Goal: Check status: Check status

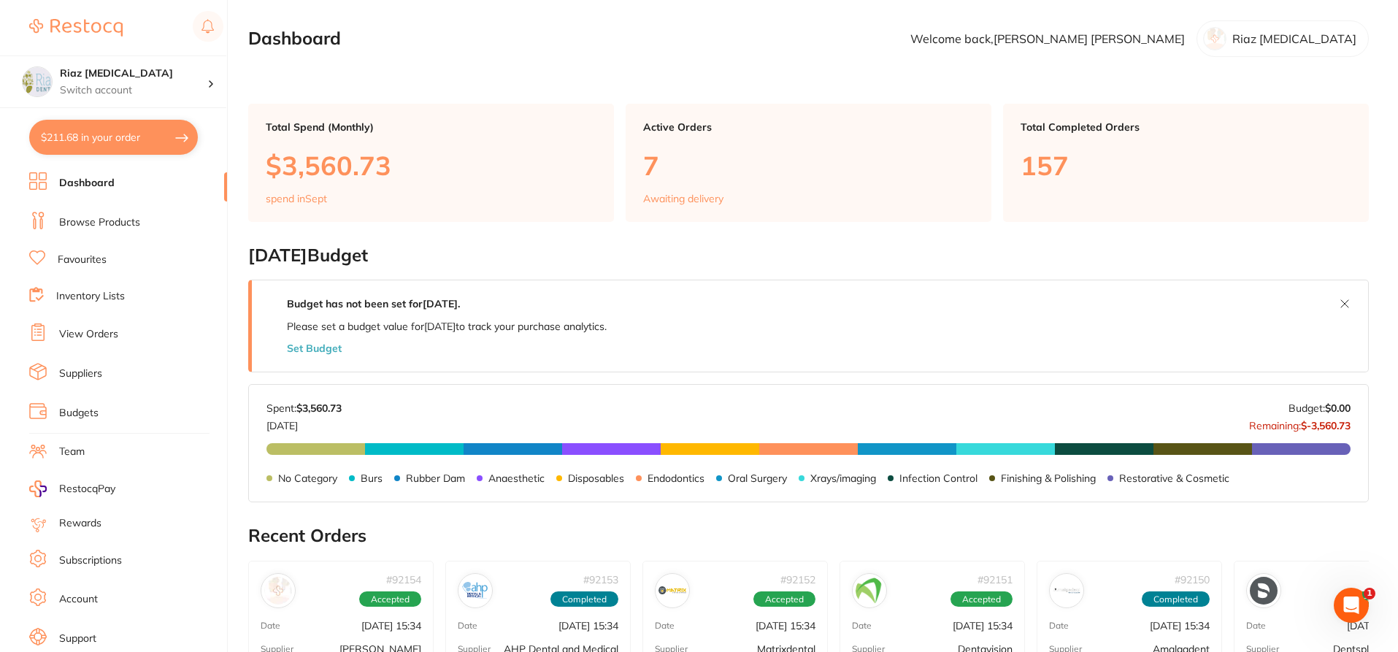
click at [112, 227] on link "Browse Products" at bounding box center [99, 222] width 81 height 15
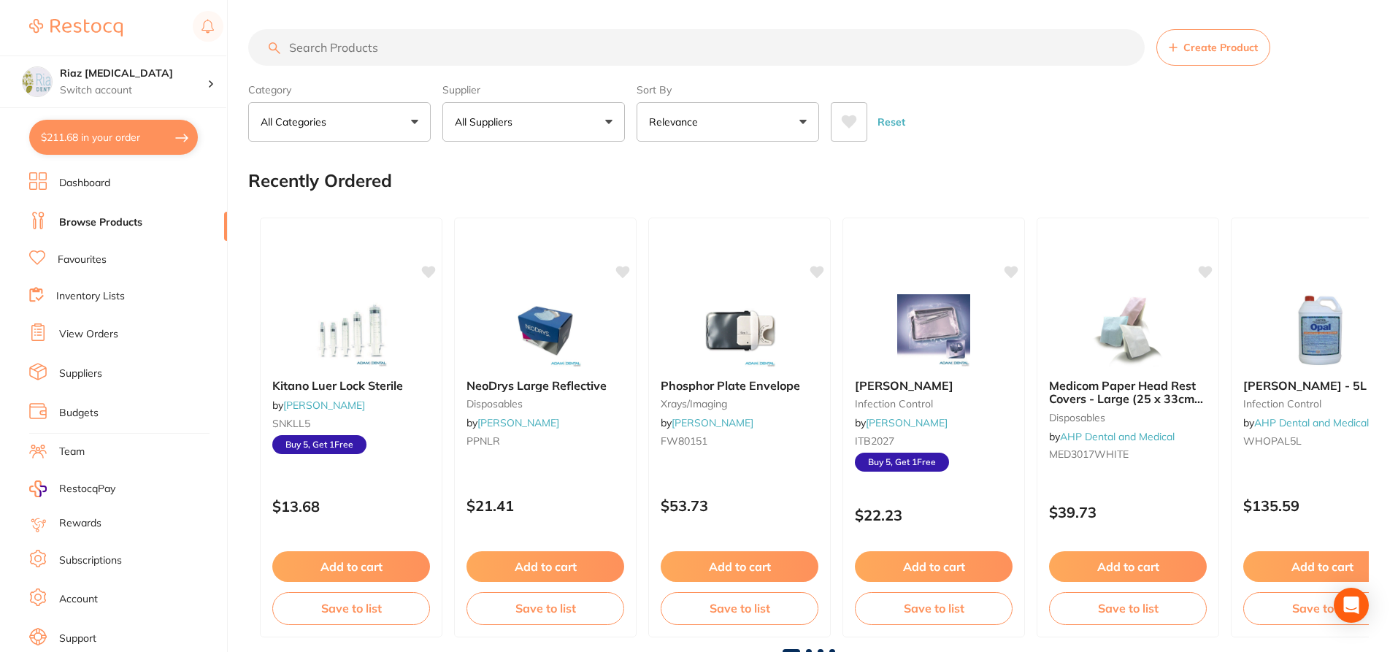
click at [394, 44] on input "search" at bounding box center [696, 47] width 896 height 36
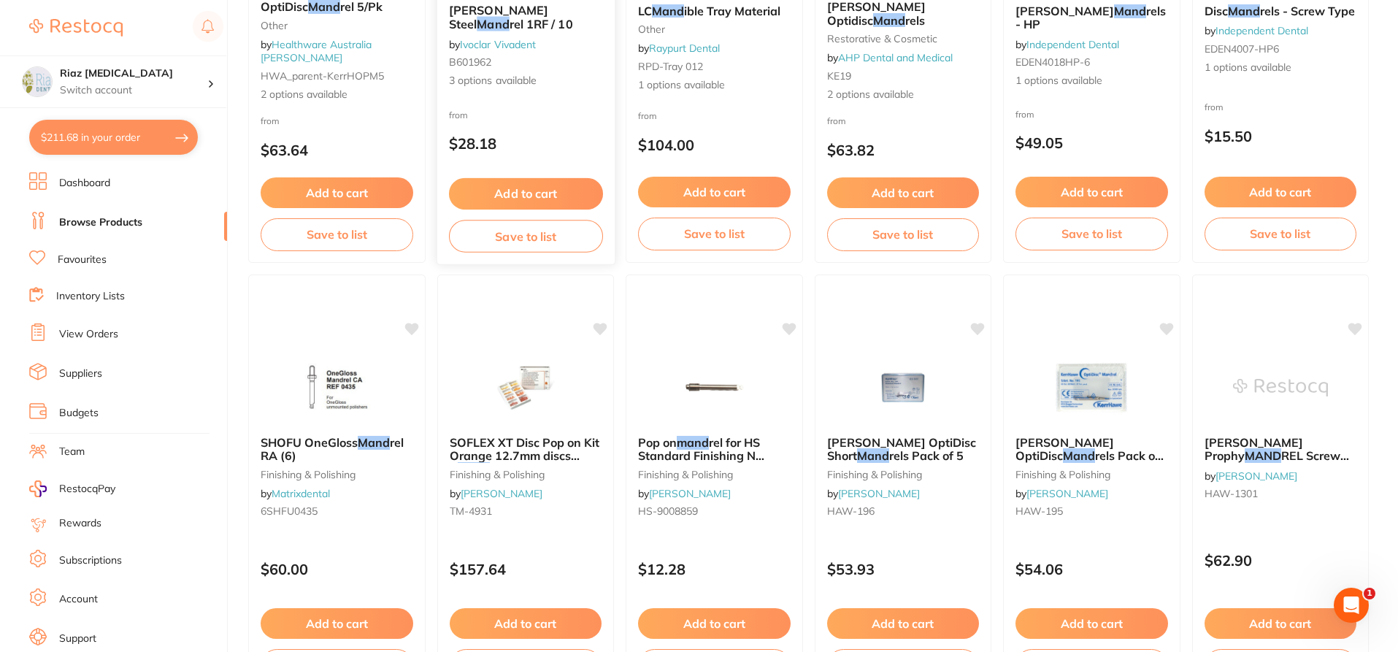
scroll to position [365, 0]
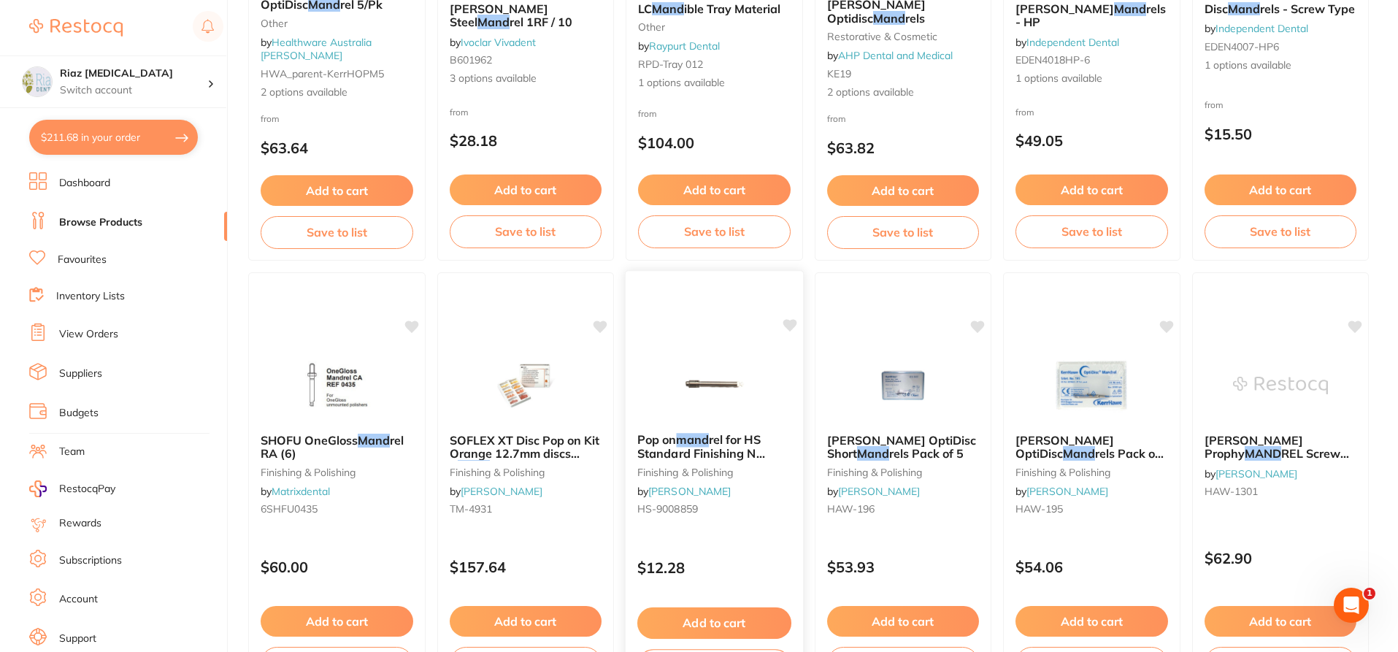
type input "mand"
click at [706, 367] on img at bounding box center [714, 384] width 96 height 74
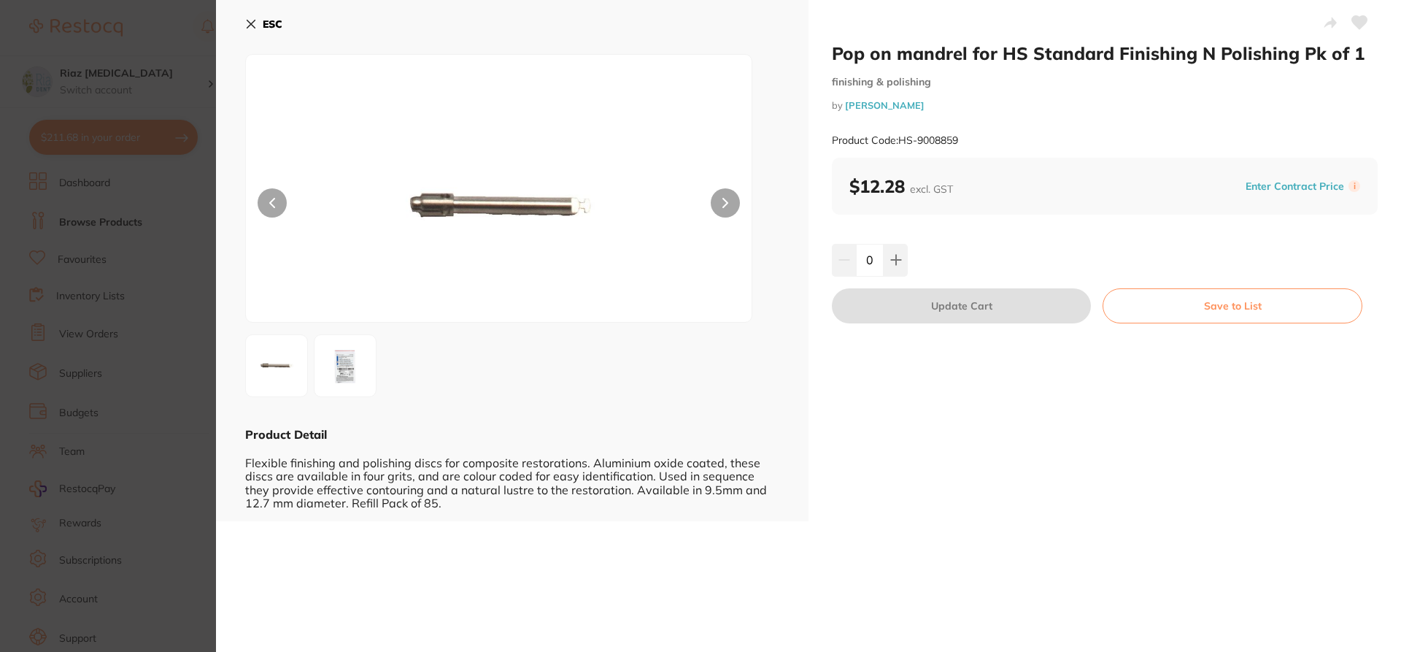
click at [350, 361] on img at bounding box center [345, 365] width 53 height 53
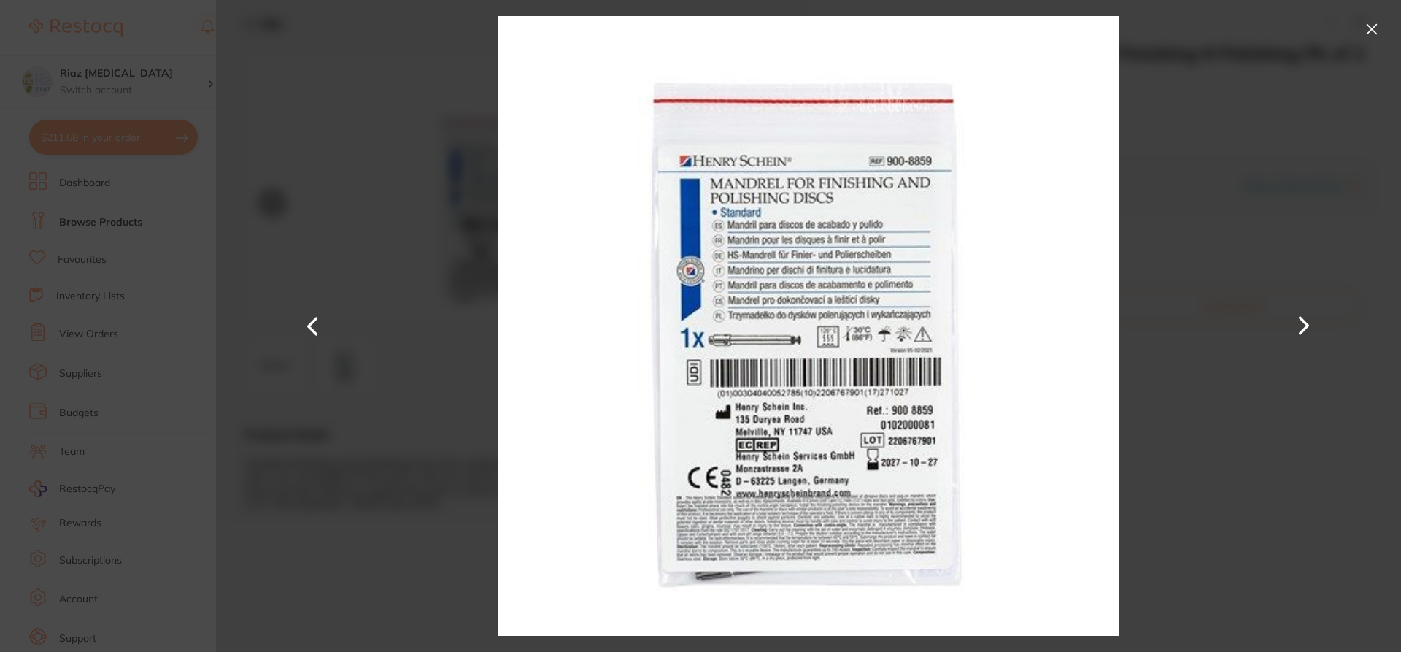
click at [305, 48] on div at bounding box center [808, 326] width 1185 height 652
click at [316, 320] on button at bounding box center [313, 326] width 35 height 326
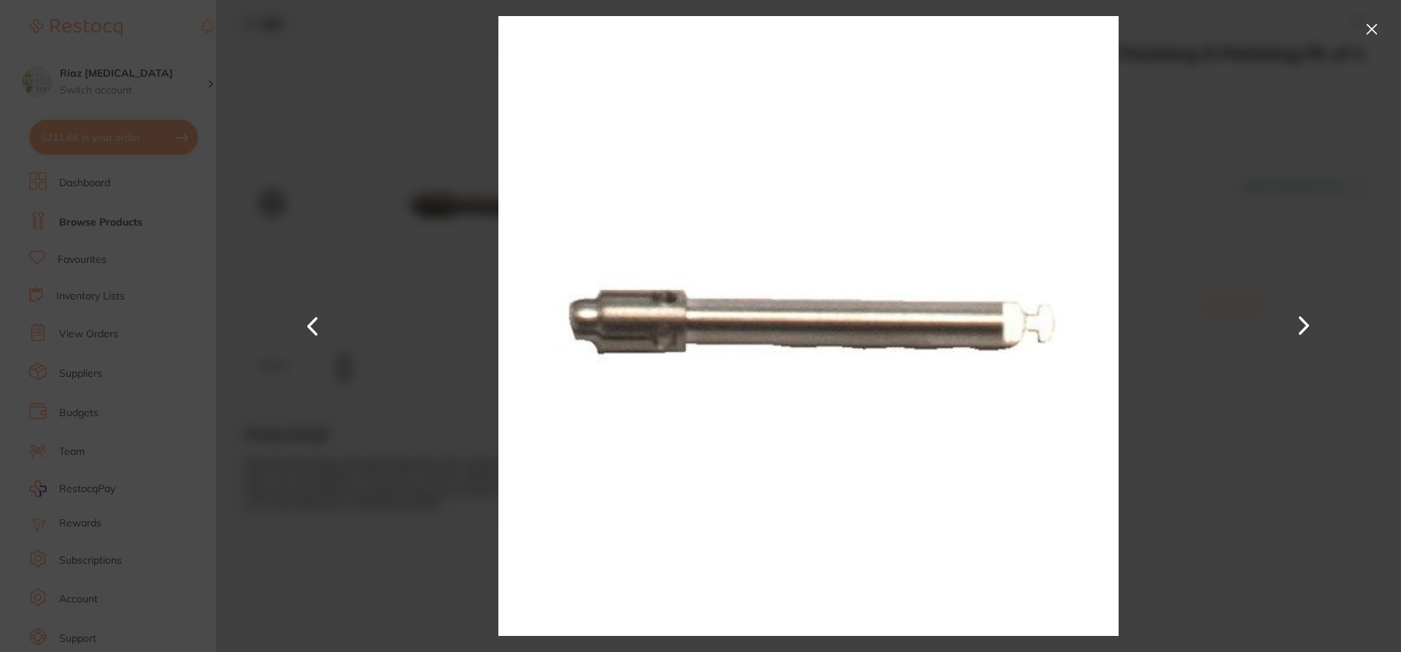
click at [1381, 23] on button at bounding box center [1371, 29] width 23 height 23
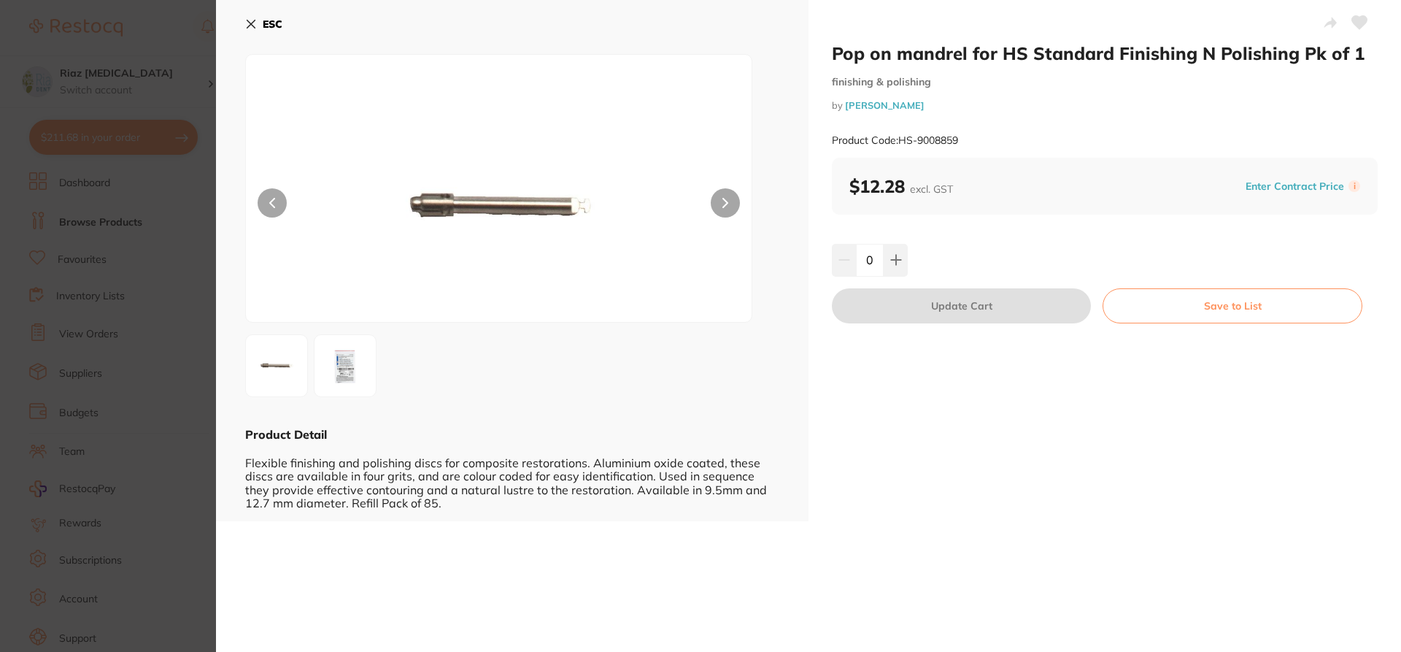
click at [251, 20] on icon at bounding box center [251, 24] width 12 height 12
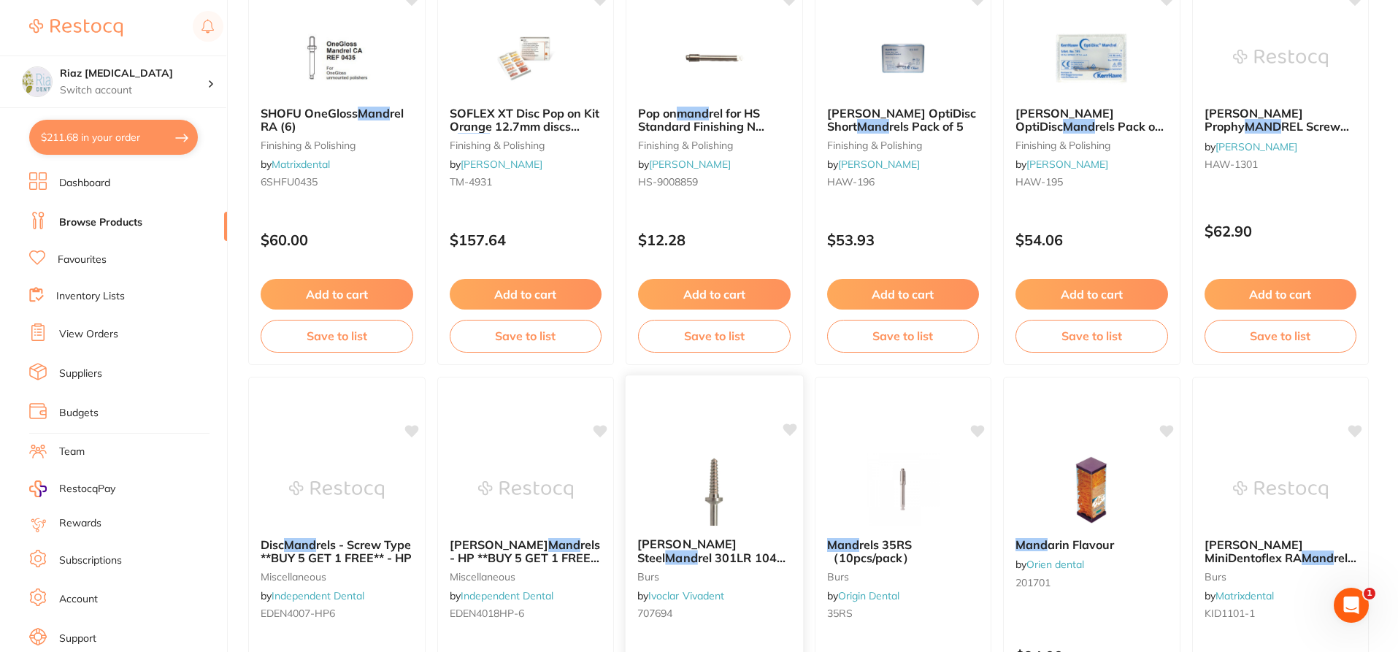
scroll to position [730, 0]
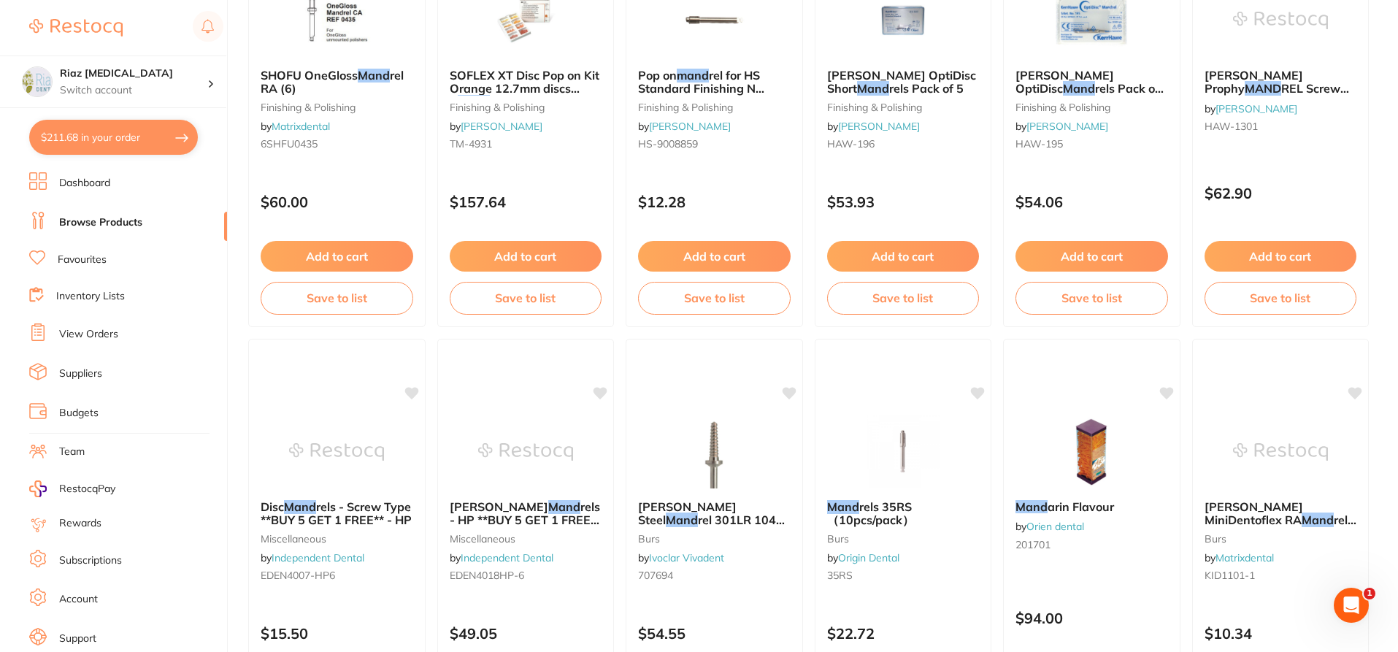
click at [902, 415] on img at bounding box center [902, 451] width 95 height 73
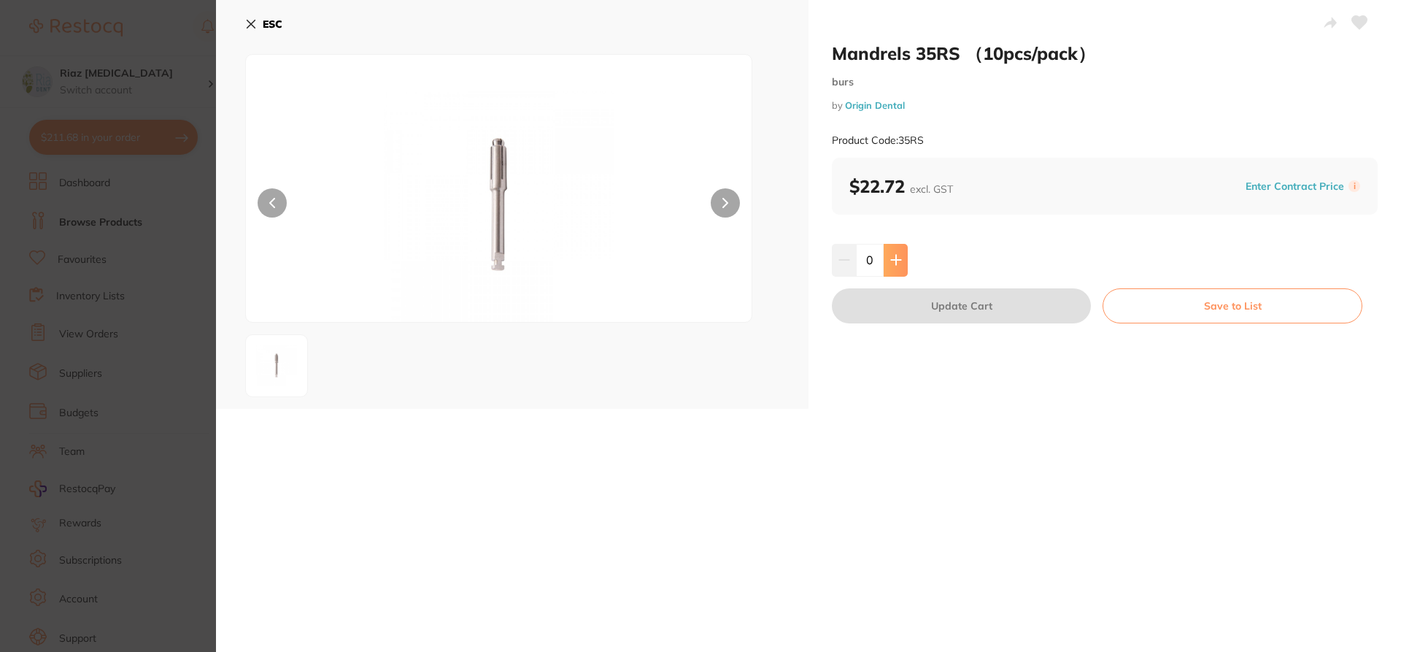
click at [898, 260] on icon at bounding box center [895, 259] width 9 height 9
type input "1"
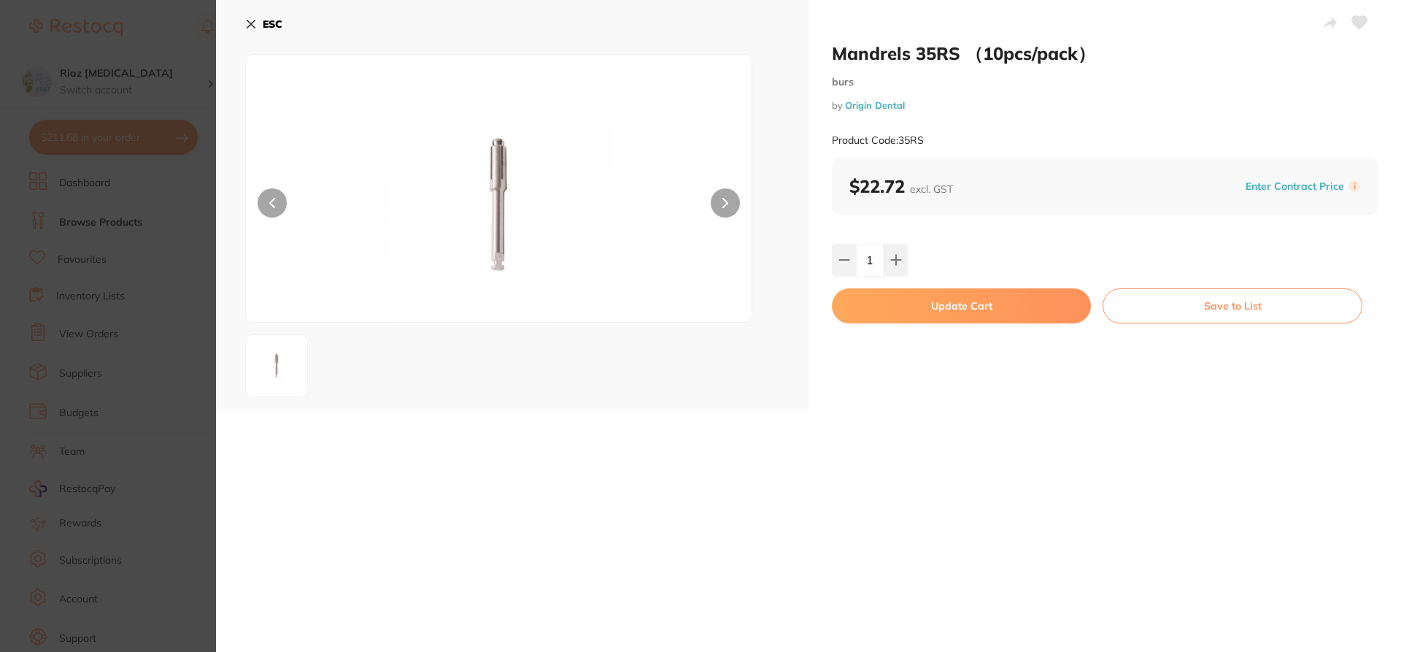
click at [968, 297] on button "Update Cart" at bounding box center [961, 305] width 259 height 35
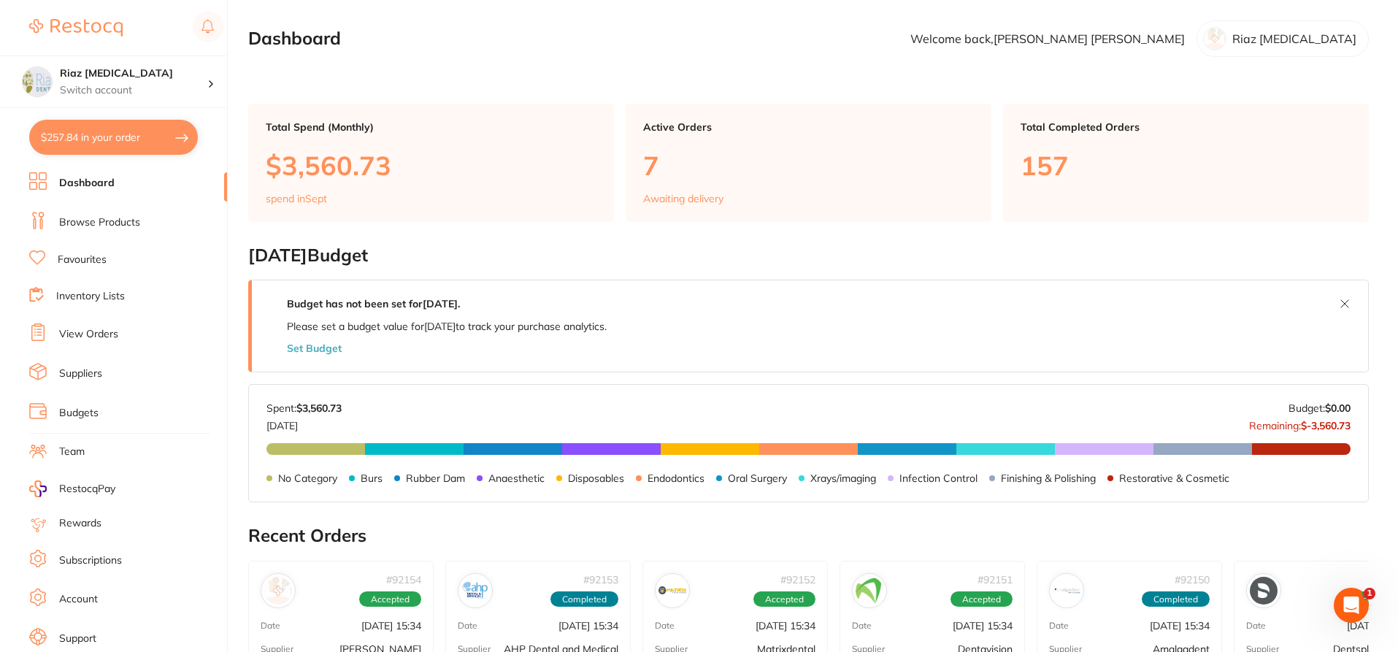
click at [88, 334] on link "View Orders" at bounding box center [88, 334] width 59 height 15
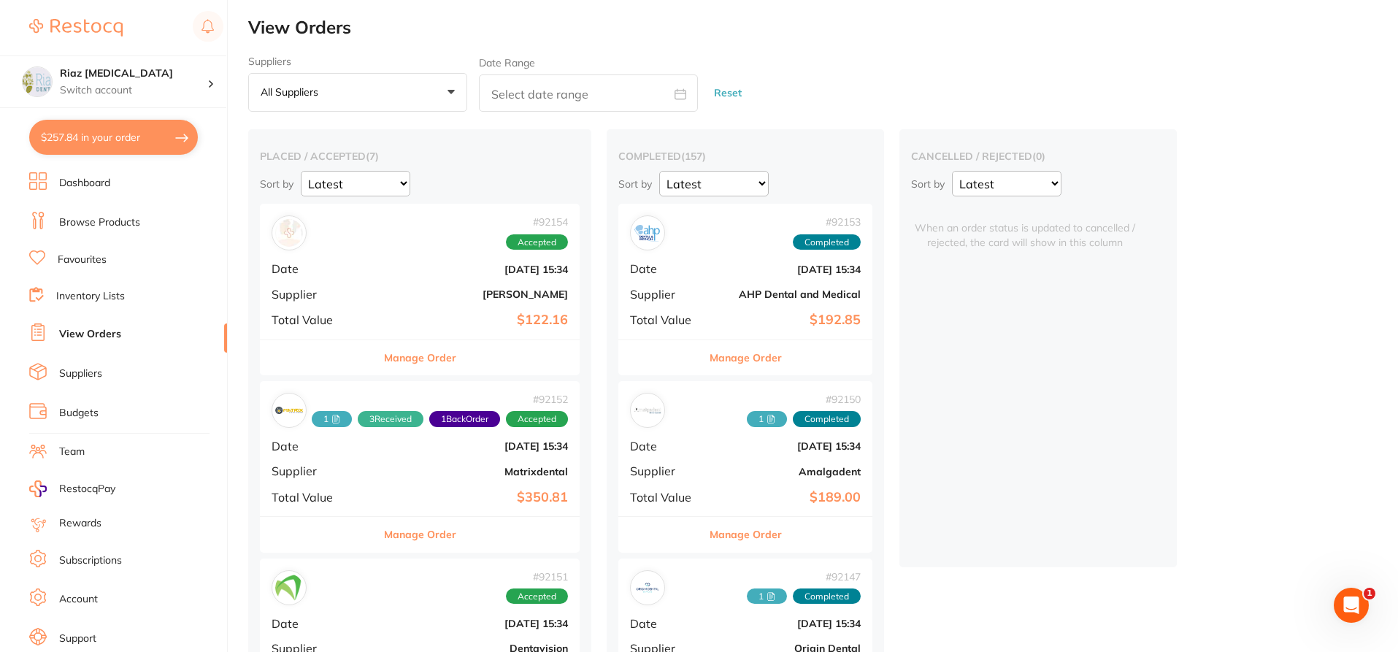
click at [717, 245] on div "# 92153 Completed" at bounding box center [745, 232] width 231 height 35
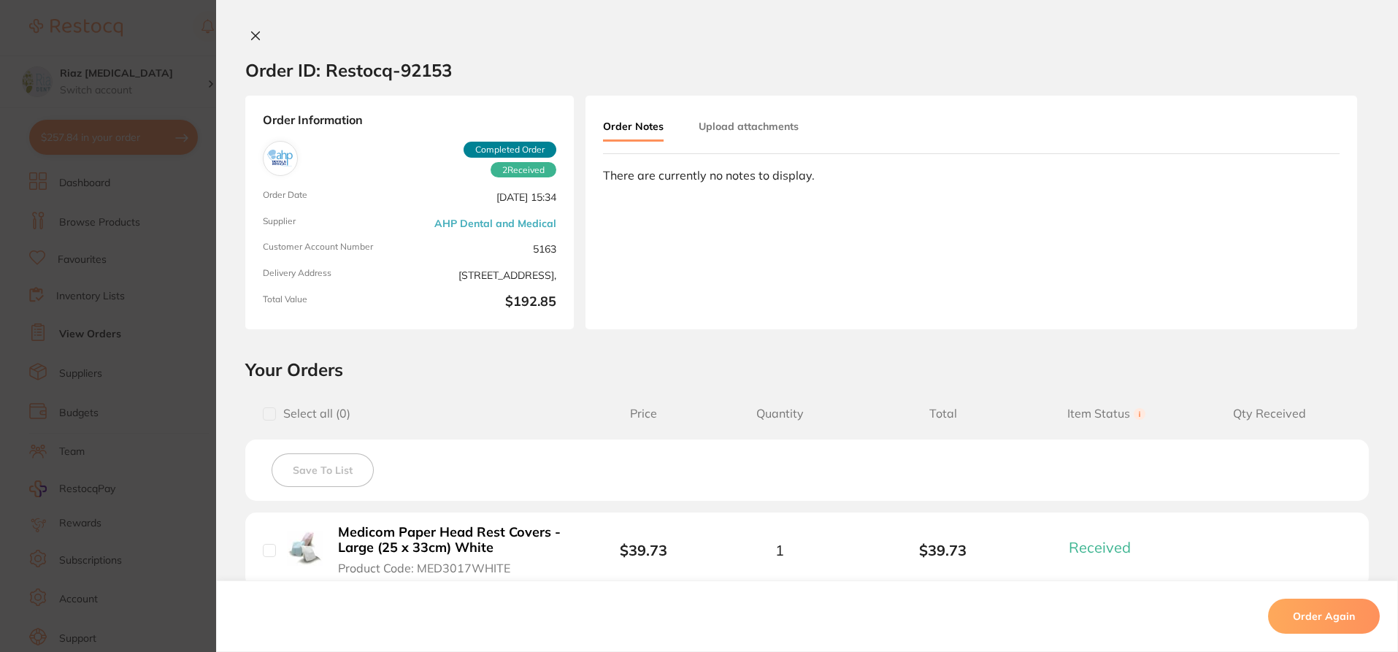
click at [766, 123] on button "Upload attachments" at bounding box center [748, 126] width 100 height 26
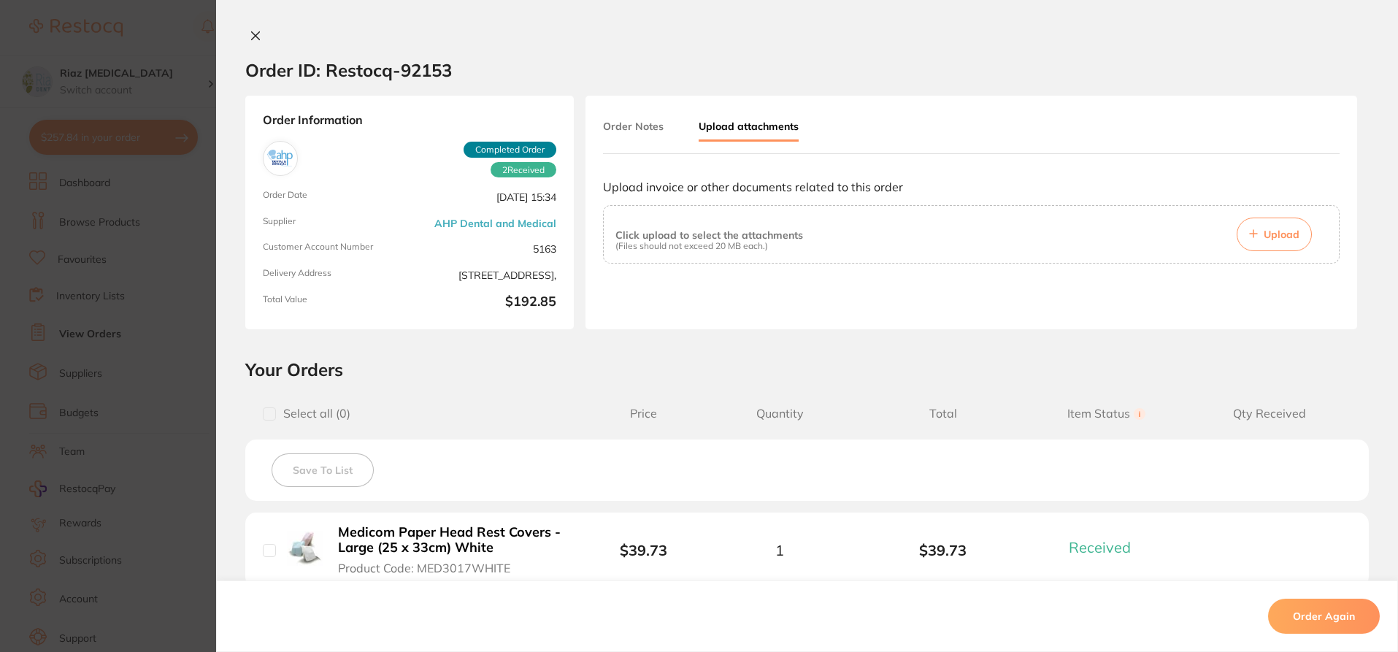
click at [817, 241] on div "Click upload to select the attachments (Files should not exceed 20 MB each.) Up…" at bounding box center [971, 234] width 712 height 34
click at [1266, 223] on button "Upload" at bounding box center [1273, 234] width 75 height 34
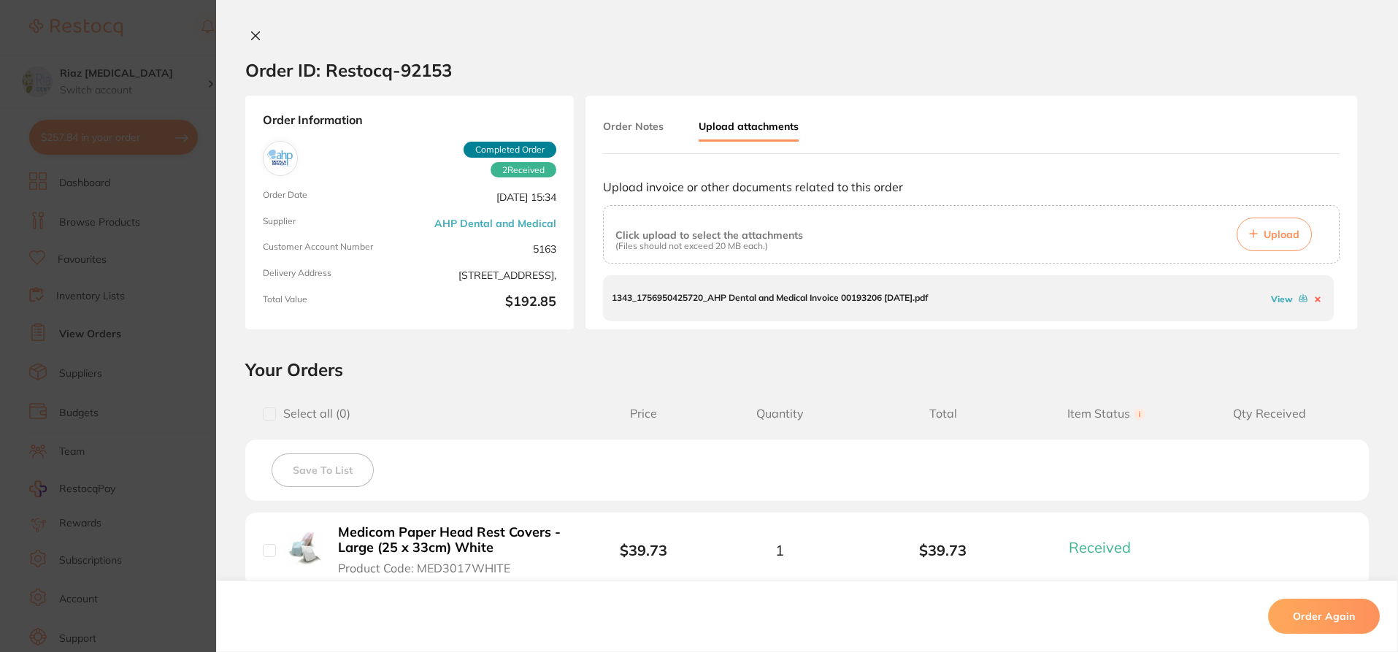
click at [169, 93] on section "Order ID: Restocq- 92153 Order Information 2 Received Completed Order Order Dat…" at bounding box center [699, 326] width 1398 height 652
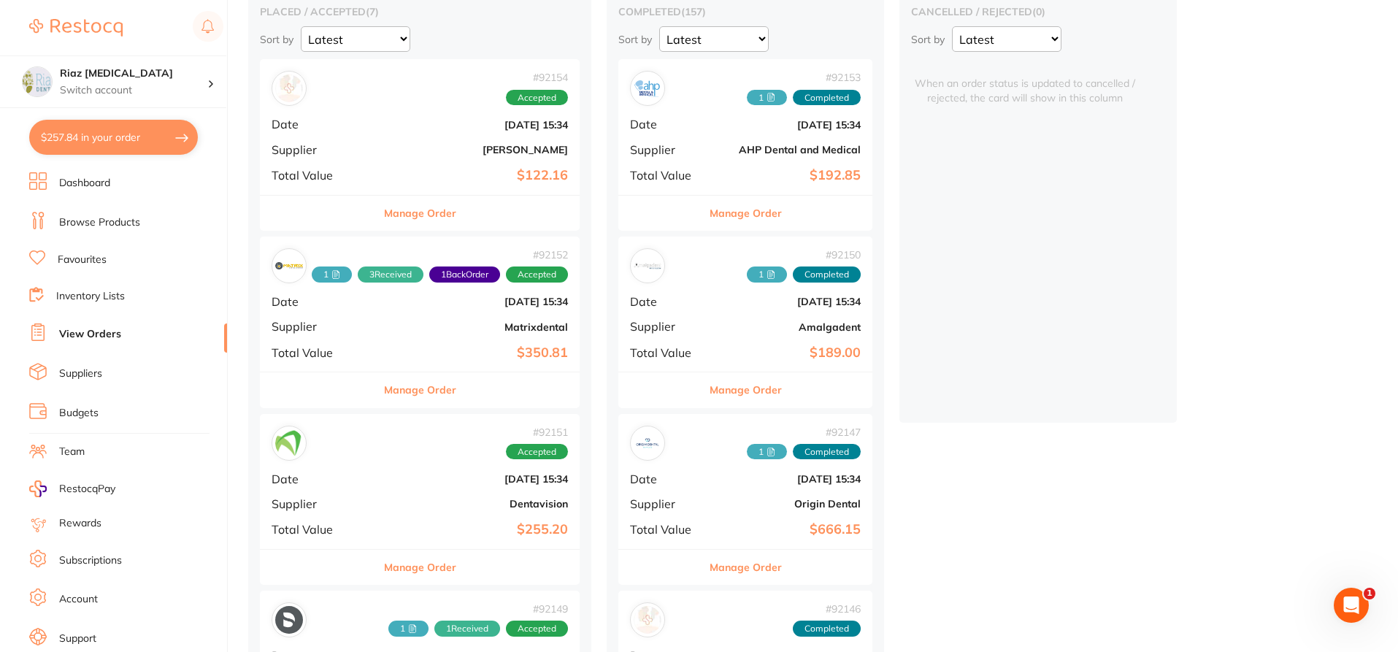
scroll to position [146, 0]
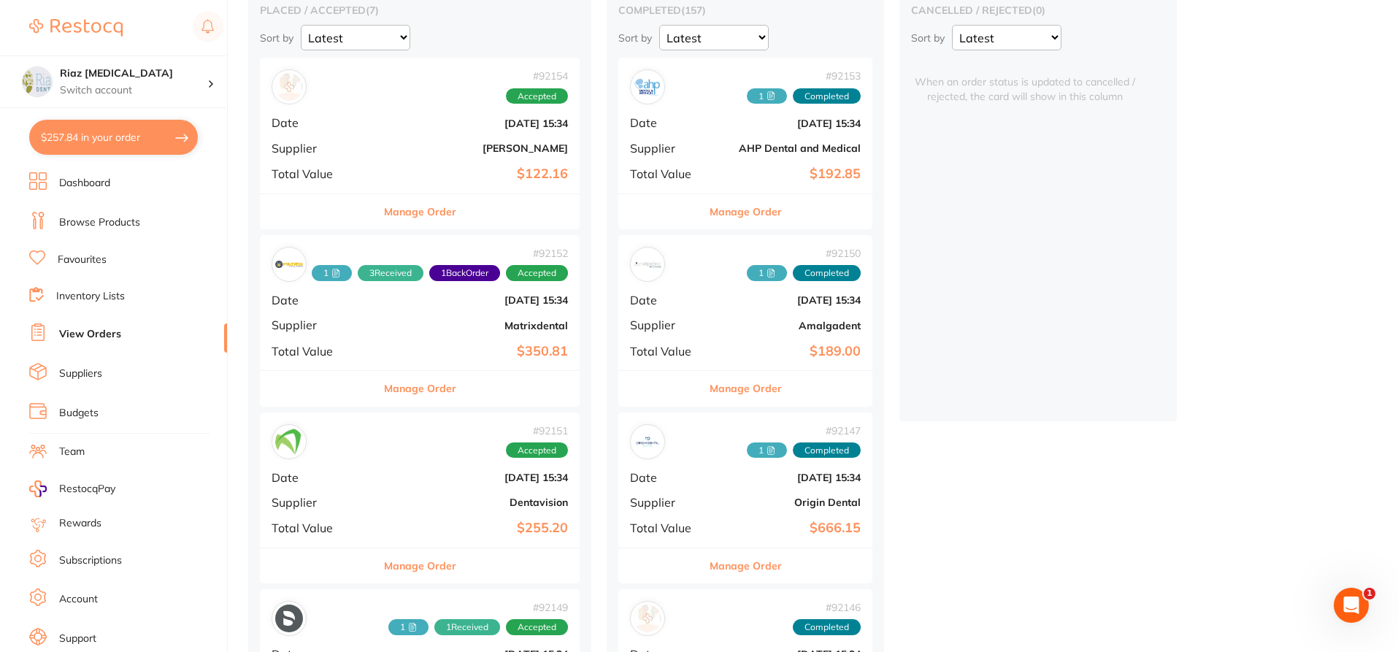
click at [732, 326] on b "Amalgadent" at bounding box center [788, 326] width 146 height 12
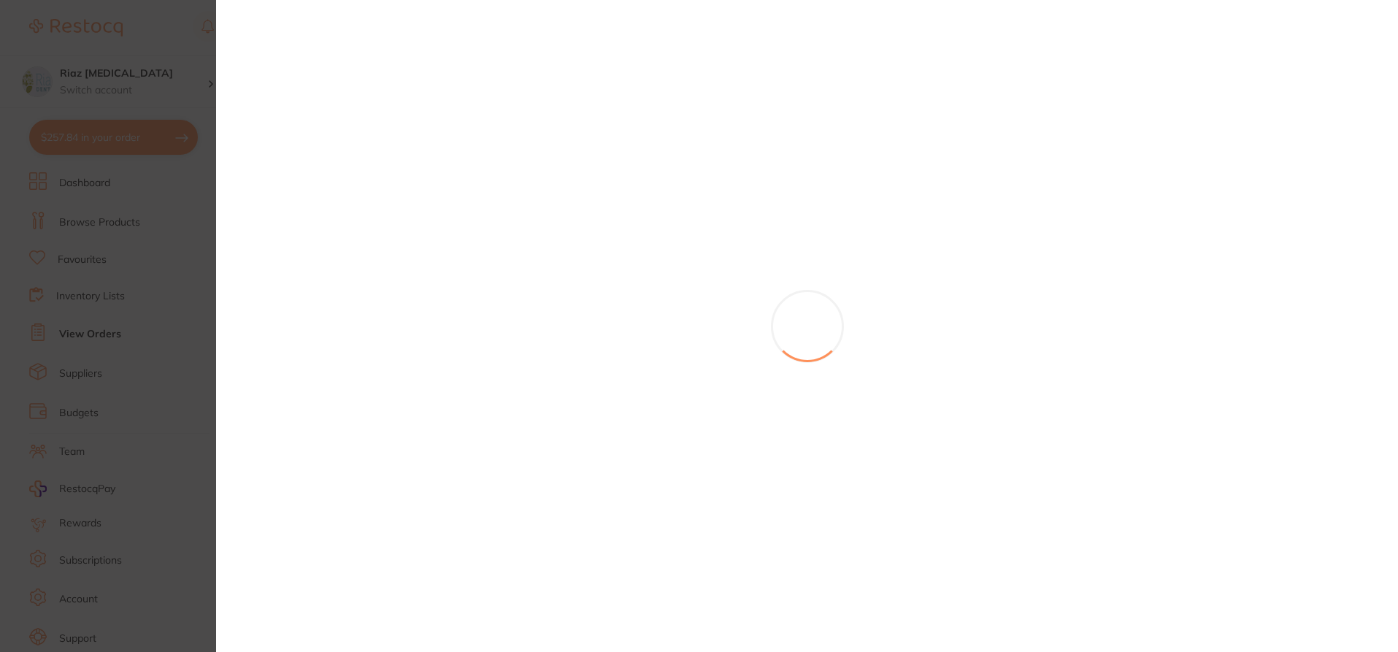
click at [732, 326] on section at bounding box center [699, 326] width 1398 height 652
